Goal: Information Seeking & Learning: Learn about a topic

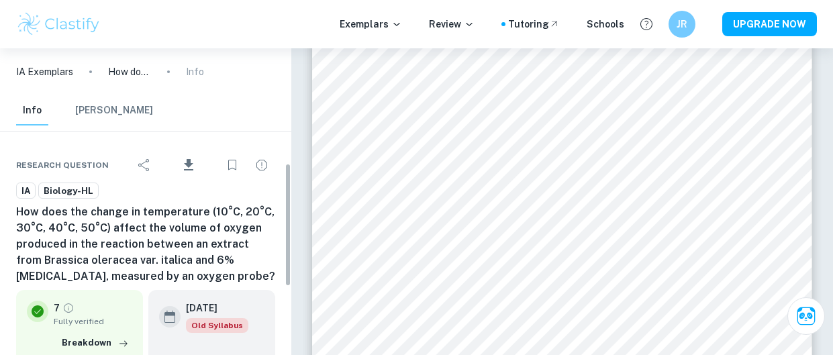
scroll to position [286, 0]
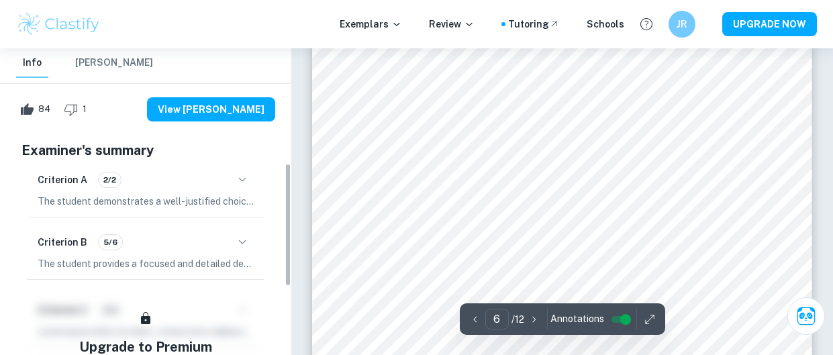
click at [240, 181] on icon "button" at bounding box center [242, 180] width 16 height 16
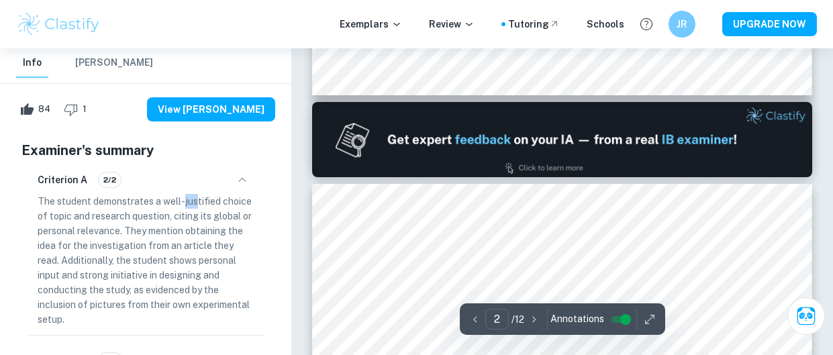
type input "1"
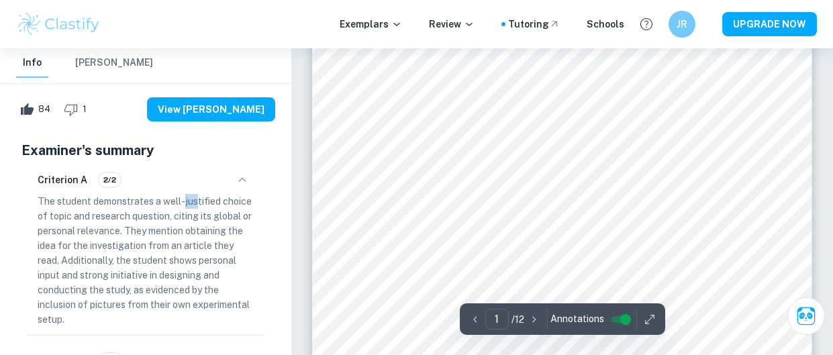
scroll to position [61, 0]
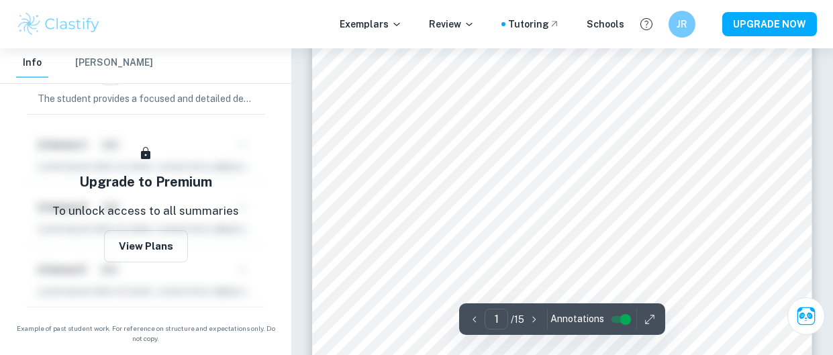
scroll to position [106, 0]
click at [650, 318] on icon "button" at bounding box center [649, 319] width 13 height 13
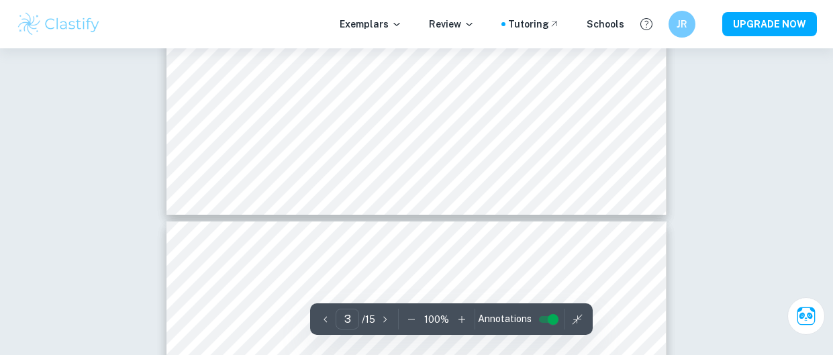
scroll to position [1964, 0]
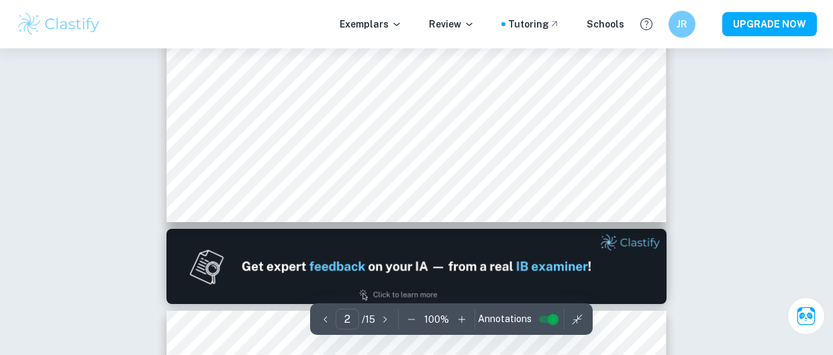
type input "1"
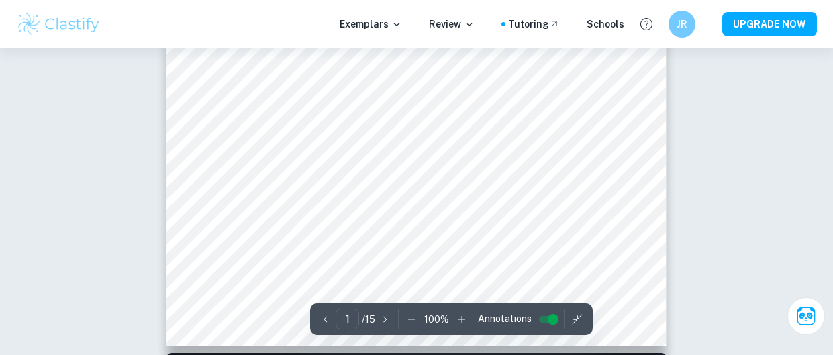
scroll to position [360, 0]
